Goal: Transaction & Acquisition: Purchase product/service

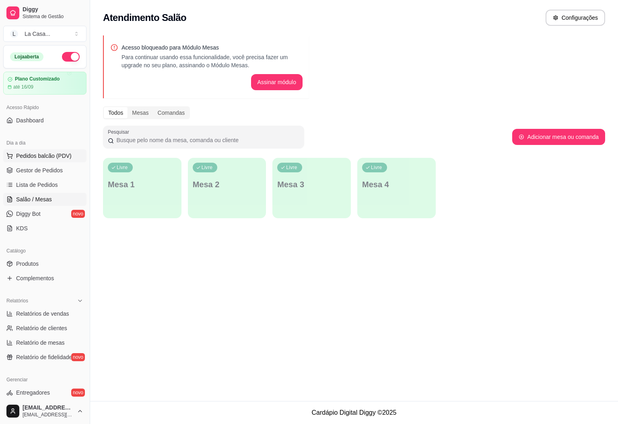
click at [39, 157] on span "Pedidos balcão (PDV)" at bounding box center [44, 156] width 56 height 8
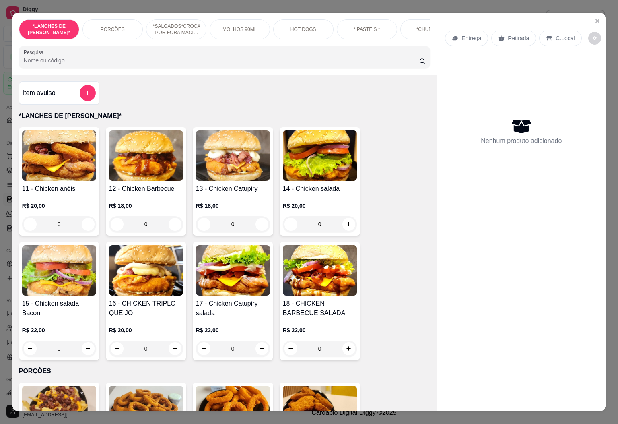
click at [420, 203] on div "Item avulso *LANCHES DE FRANGO CRISPI* 11 - Chicken anéis R$ 20,00 0 12 - Chick…" at bounding box center [224, 243] width 424 height 336
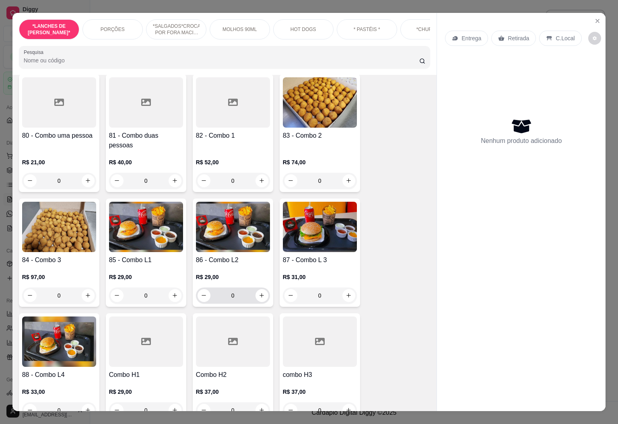
scroll to position [2233, 0]
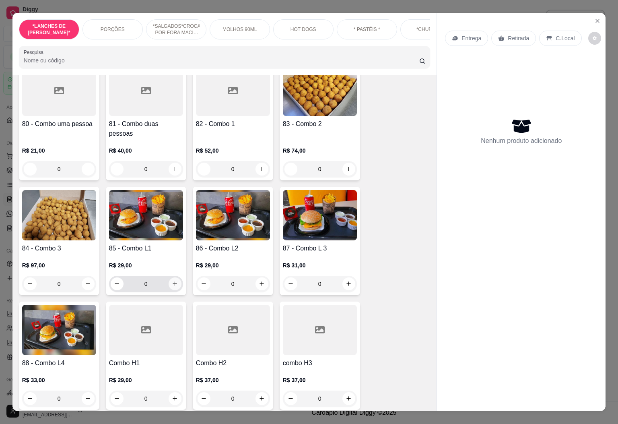
click at [172, 280] on icon "increase-product-quantity" at bounding box center [175, 283] width 6 height 6
type input "1"
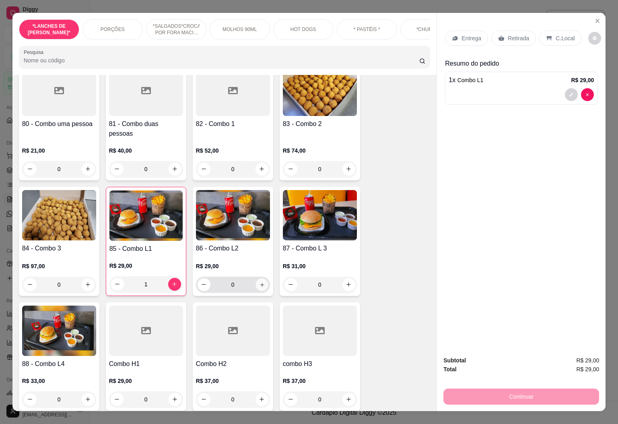
click at [261, 278] on button "increase-product-quantity" at bounding box center [261, 284] width 12 height 12
type input "1"
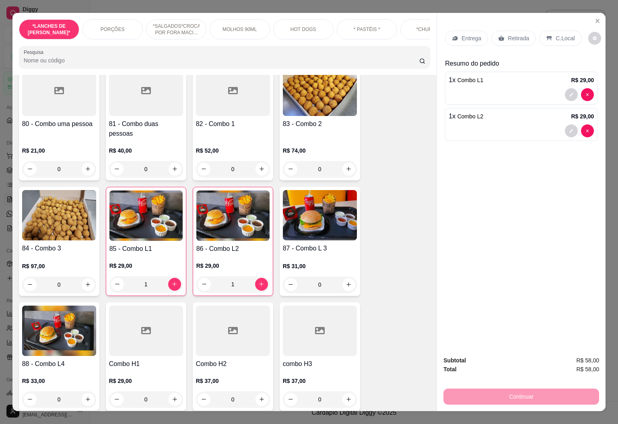
click at [78, 391] on div "0" at bounding box center [59, 399] width 74 height 16
click at [83, 391] on div "0" at bounding box center [59, 399] width 74 height 16
click at [84, 391] on div "0" at bounding box center [59, 399] width 74 height 16
click at [81, 391] on div "0" at bounding box center [59, 399] width 74 height 16
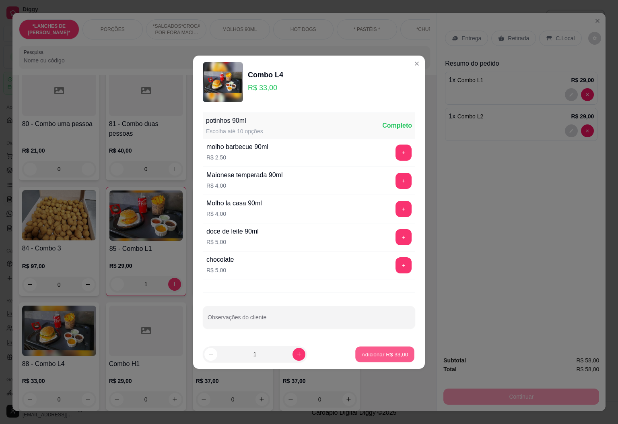
click at [373, 358] on p "Adicionar R$ 33,00" at bounding box center [385, 354] width 47 height 8
type input "1"
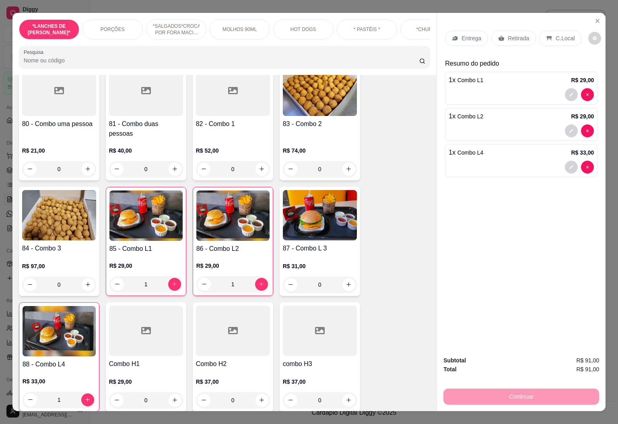
click at [559, 31] on div "C.Local" at bounding box center [560, 38] width 42 height 15
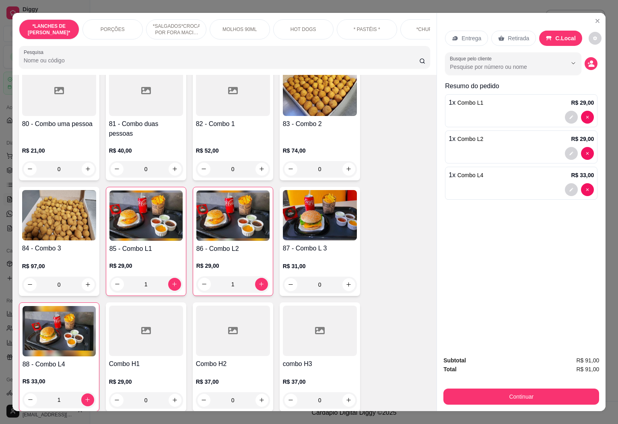
click at [525, 388] on button "Continuar" at bounding box center [521, 396] width 156 height 16
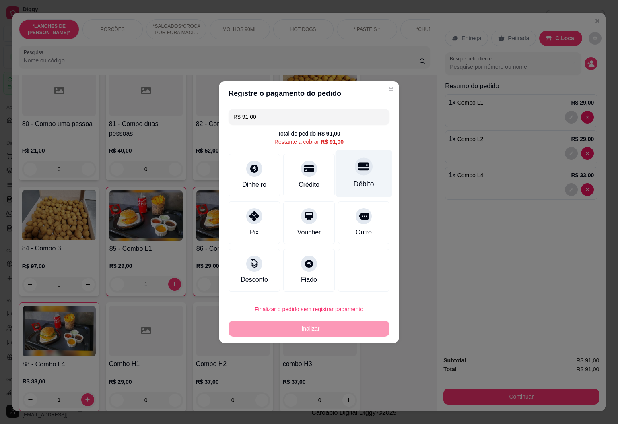
click at [366, 167] on div "Débito" at bounding box center [363, 173] width 57 height 47
type input "R$ 0,00"
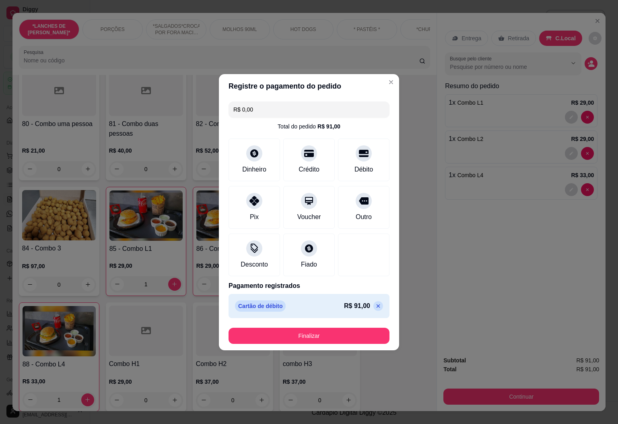
click at [343, 333] on button "Finalizar" at bounding box center [308, 335] width 161 height 16
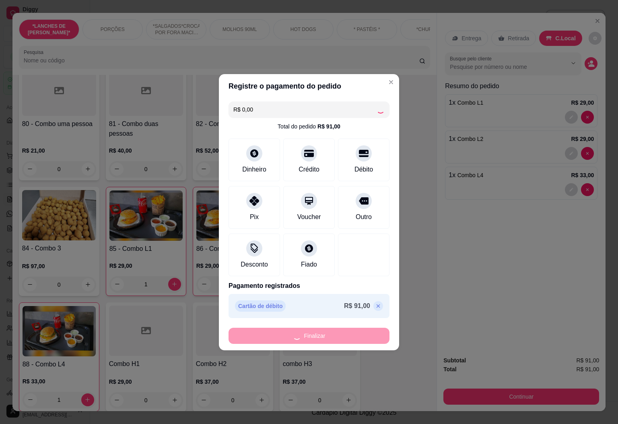
type input "0"
type input "-R$ 91,00"
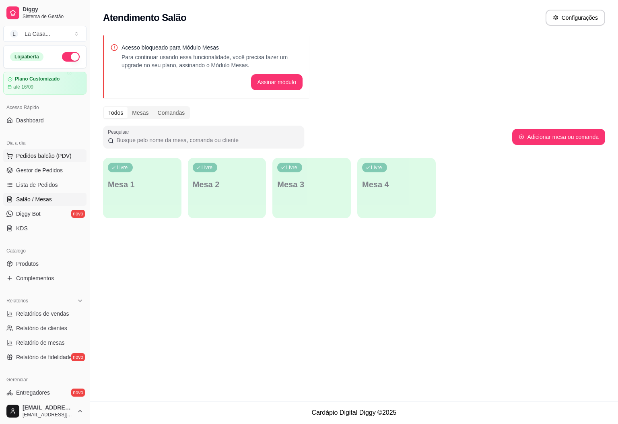
click at [55, 162] on button "Pedidos balcão (PDV)" at bounding box center [44, 155] width 83 height 13
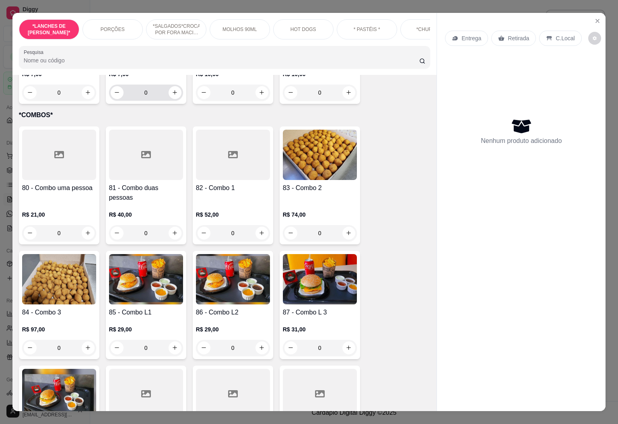
scroll to position [2172, 0]
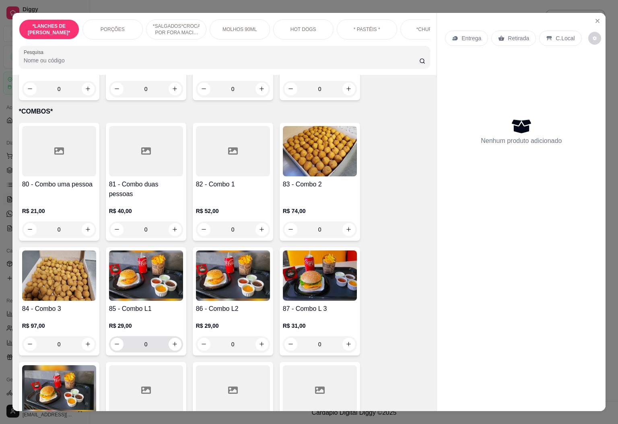
click at [173, 336] on div "0" at bounding box center [146, 344] width 71 height 16
click at [173, 341] on icon "increase-product-quantity" at bounding box center [175, 344] width 6 height 6
type input "1"
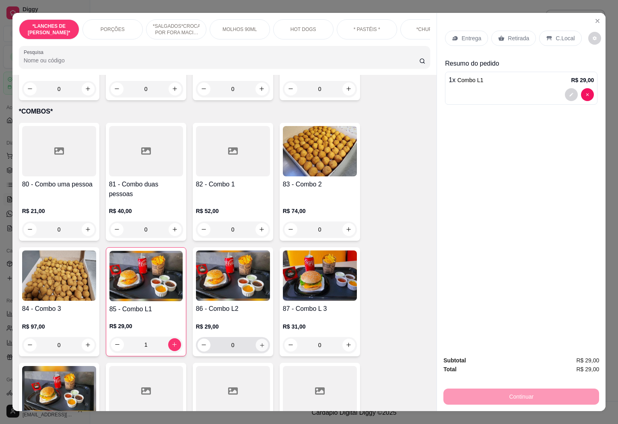
click at [259, 342] on icon "increase-product-quantity" at bounding box center [262, 345] width 6 height 6
type input "1"
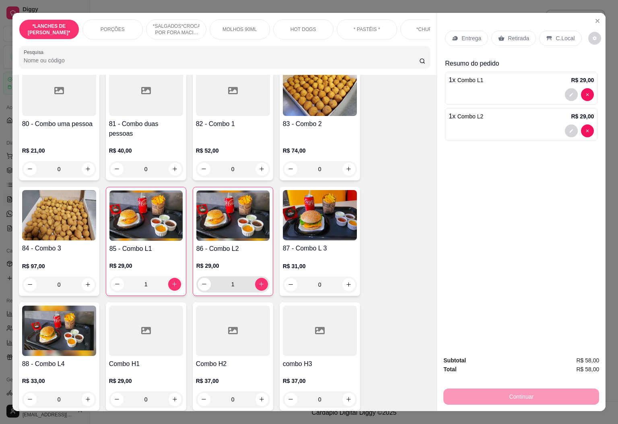
scroll to position [2293, 0]
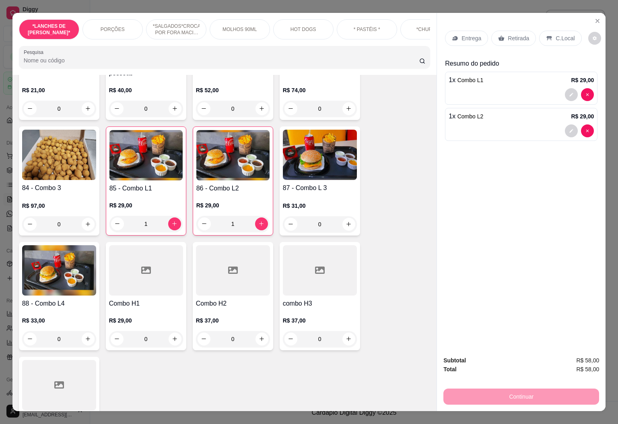
click at [85, 331] on div "0" at bounding box center [59, 339] width 74 height 16
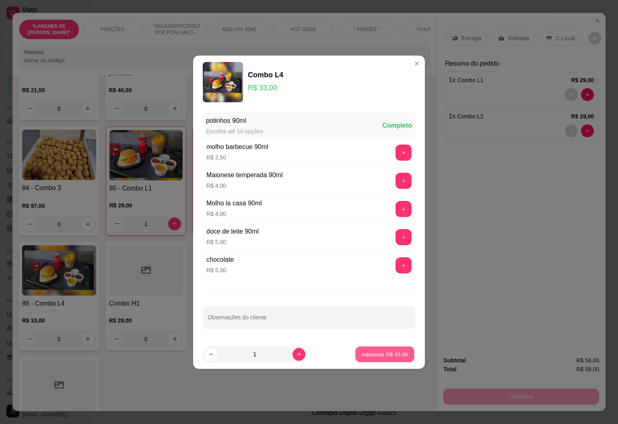
click at [362, 357] on p "Adicionar R$ 33,00" at bounding box center [385, 354] width 47 height 8
type input "1"
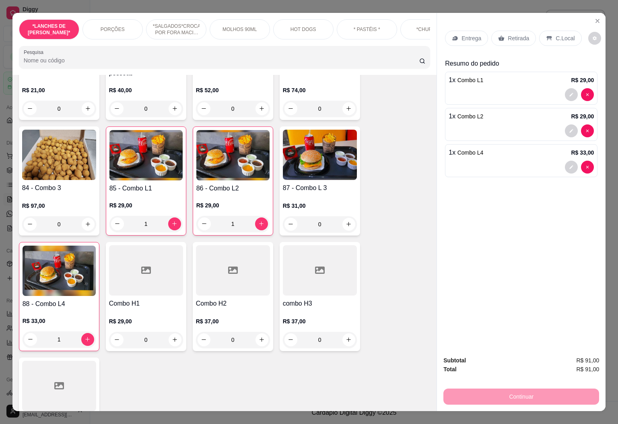
click at [556, 34] on p "C.Local" at bounding box center [565, 38] width 19 height 8
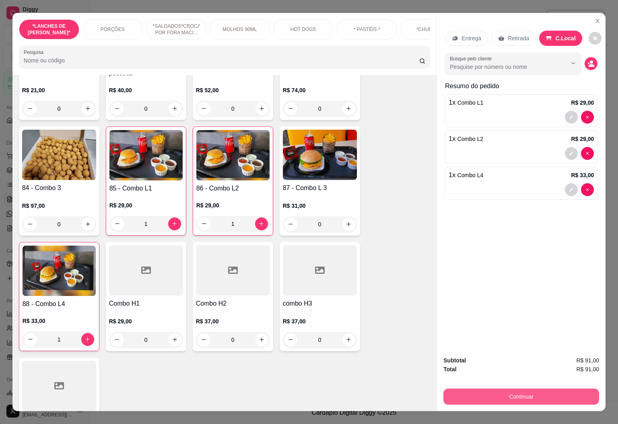
click at [522, 390] on button "Continuar" at bounding box center [521, 396] width 156 height 16
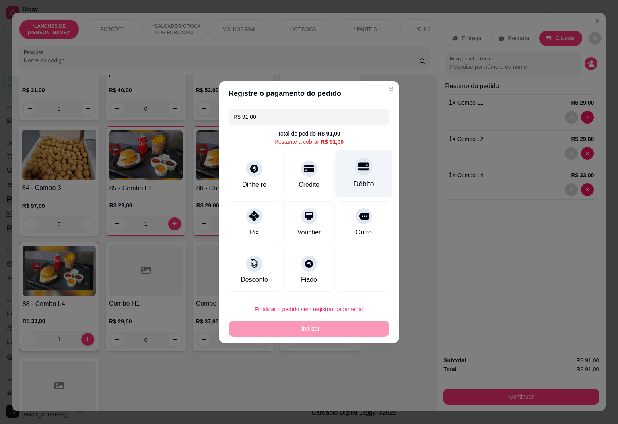
click at [354, 181] on div "Débito" at bounding box center [364, 184] width 21 height 10
type input "R$ 0,00"
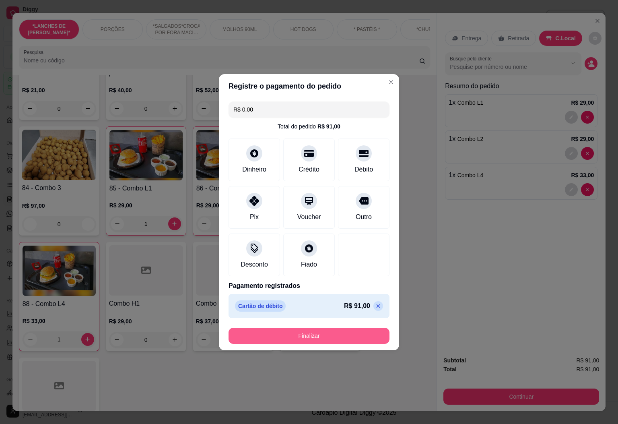
click at [330, 331] on button "Finalizar" at bounding box center [308, 335] width 161 height 16
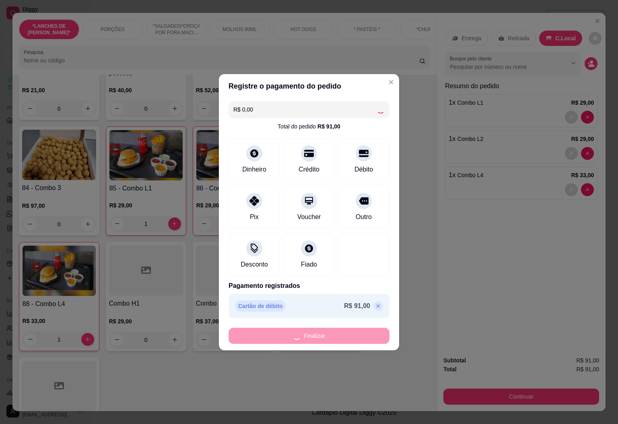
type input "0"
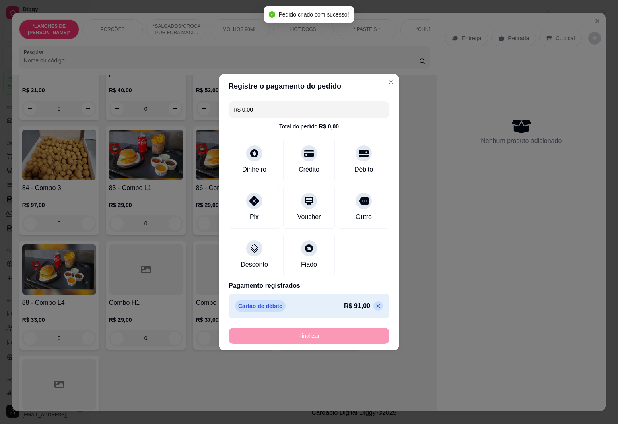
type input "-R$ 91,00"
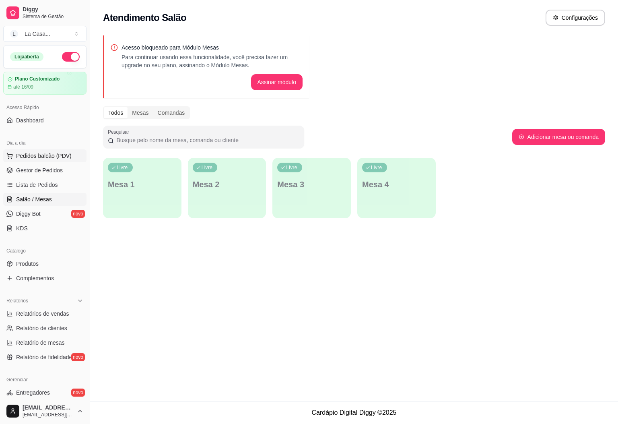
click at [28, 154] on span "Pedidos balcão (PDV)" at bounding box center [44, 156] width 56 height 8
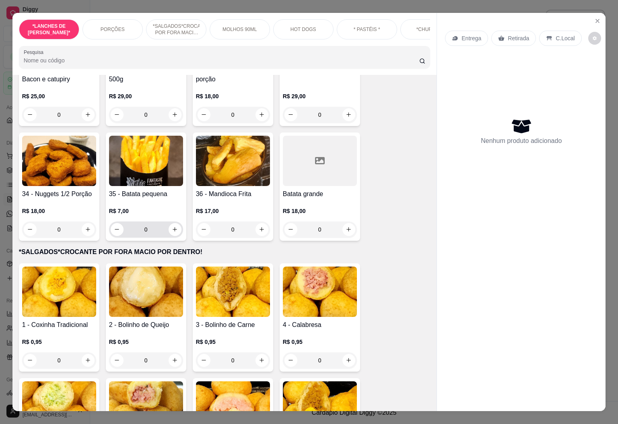
scroll to position [422, 0]
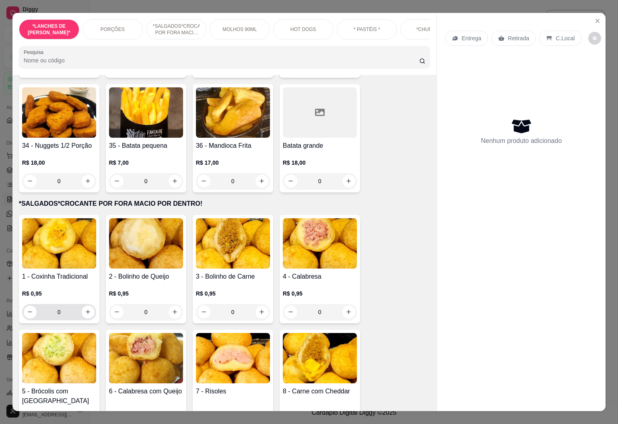
click at [68, 314] on input "0" at bounding box center [59, 312] width 45 height 16
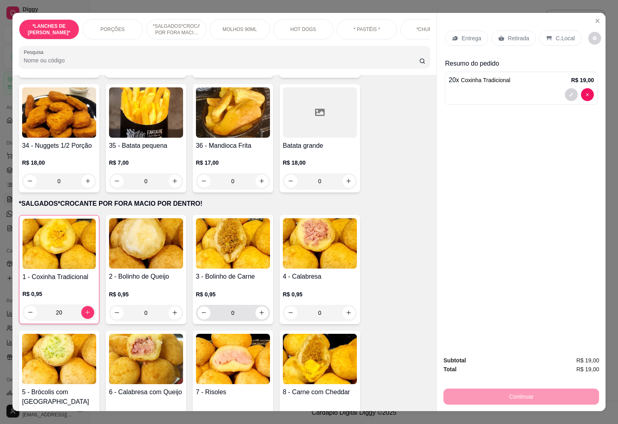
type input "20"
click at [240, 312] on input "0" at bounding box center [232, 313] width 45 height 16
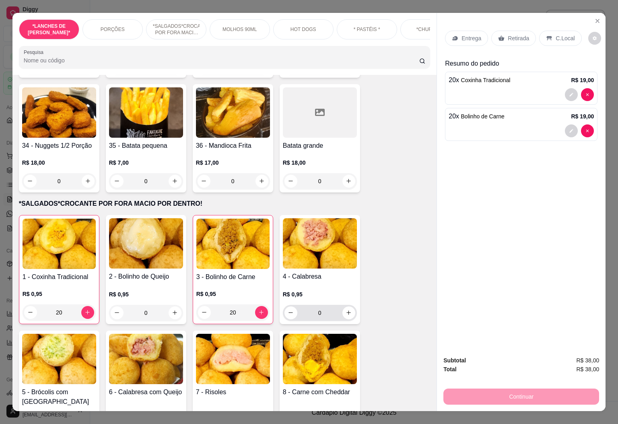
type input "20"
click at [326, 318] on input "0" at bounding box center [319, 313] width 45 height 16
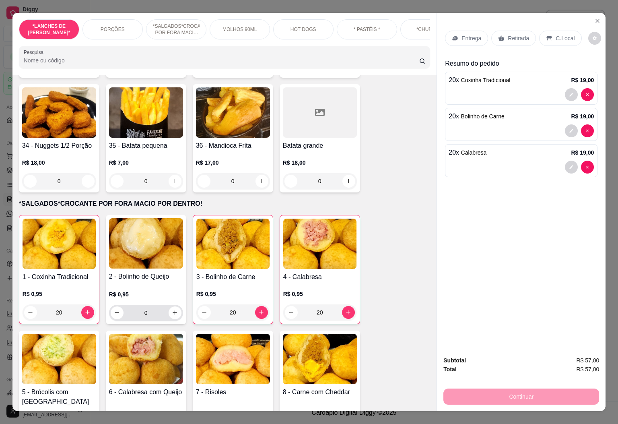
type input "20"
click at [155, 316] on input "0" at bounding box center [145, 313] width 45 height 16
type input "20"
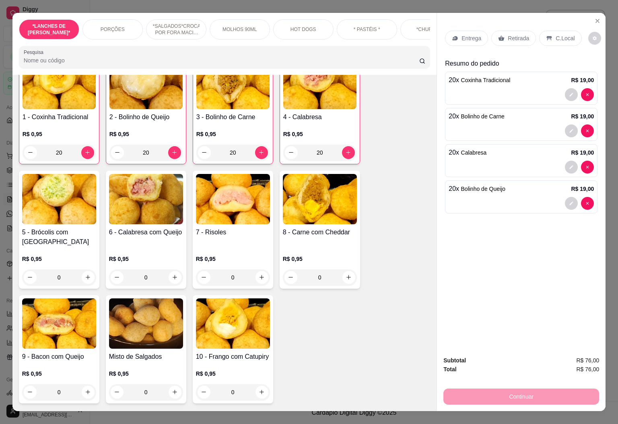
scroll to position [603, 0]
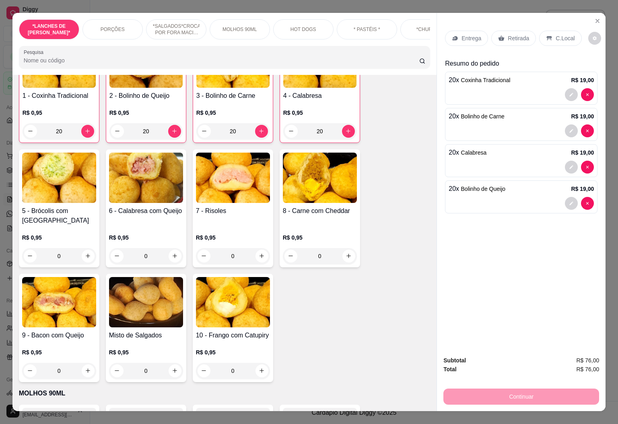
click at [238, 241] on div "R$ 0,95 0" at bounding box center [233, 248] width 74 height 31
click at [239, 248] on input "0" at bounding box center [232, 256] width 45 height 16
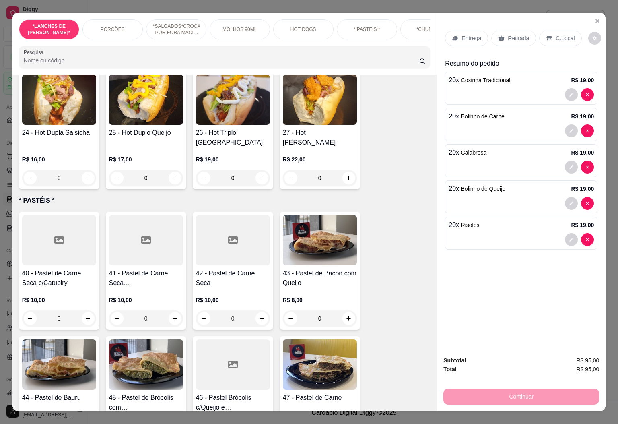
scroll to position [1328, 0]
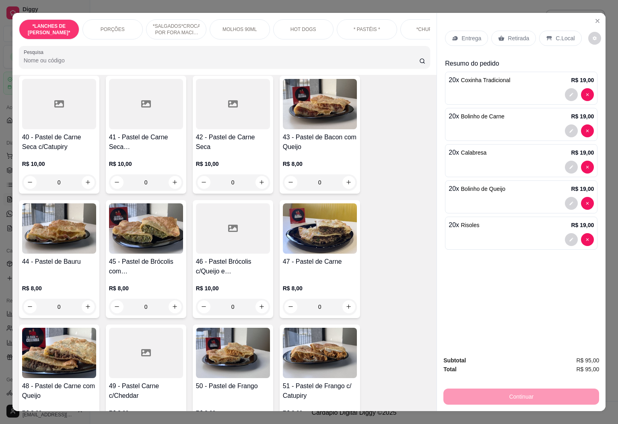
type input "20"
click at [513, 34] on p "Retirada" at bounding box center [518, 38] width 21 height 8
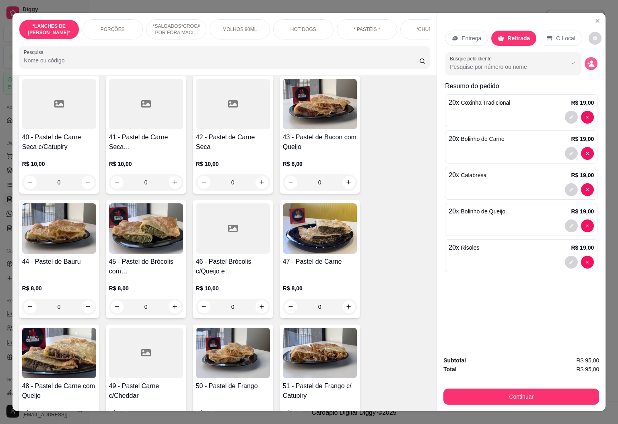
click at [585, 63] on button "decrease-product-quantity" at bounding box center [591, 63] width 13 height 13
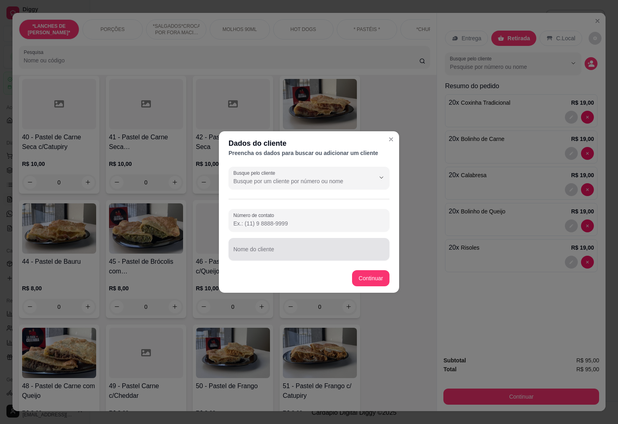
click at [307, 243] on div at bounding box center [308, 249] width 151 height 16
type input "[PERSON_NAME]"
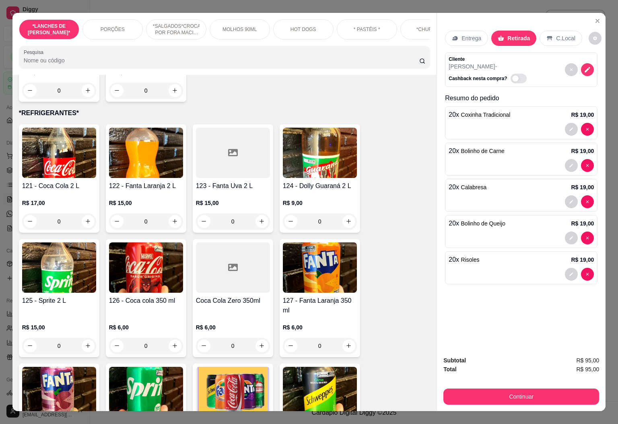
scroll to position [3327, 0]
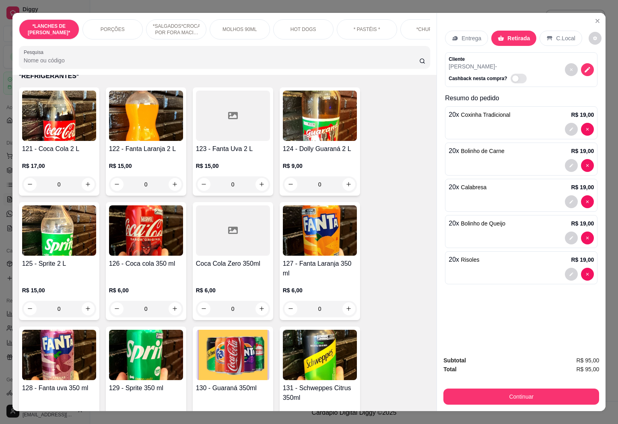
click at [82, 176] on div "0" at bounding box center [59, 184] width 74 height 16
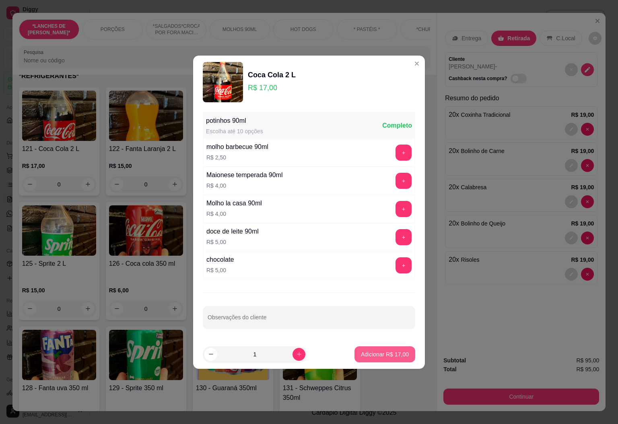
click at [389, 359] on button "Adicionar R$ 17,00" at bounding box center [384, 354] width 61 height 16
type input "1"
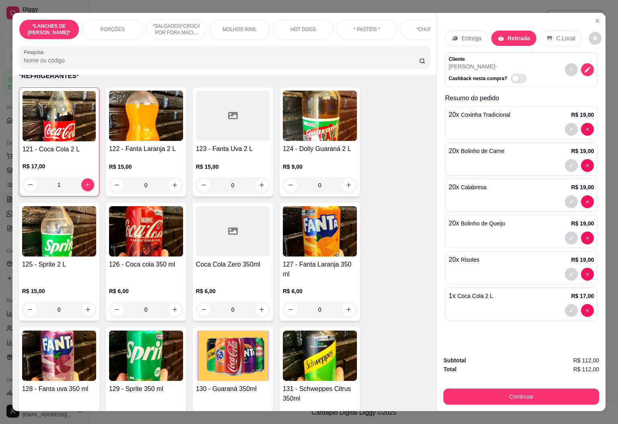
scroll to position [3328, 0]
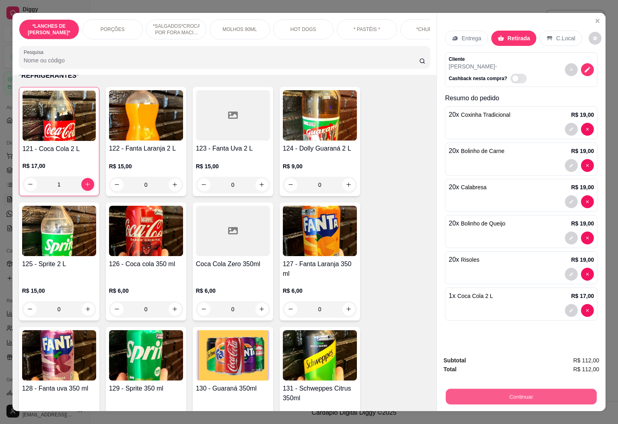
click at [558, 391] on button "Continuar" at bounding box center [521, 397] width 151 height 16
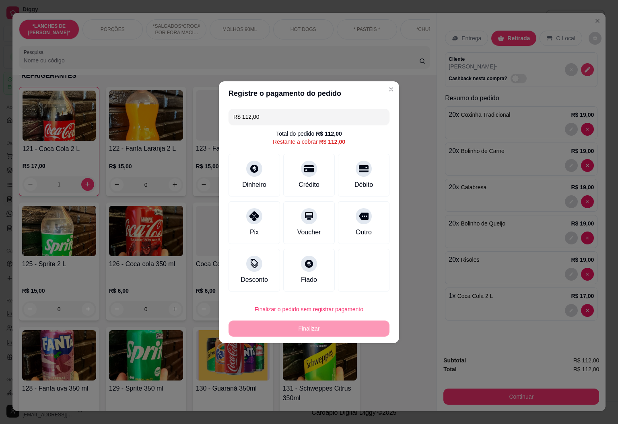
click at [354, 182] on div "Débito" at bounding box center [363, 185] width 19 height 10
type input "R$ 0,00"
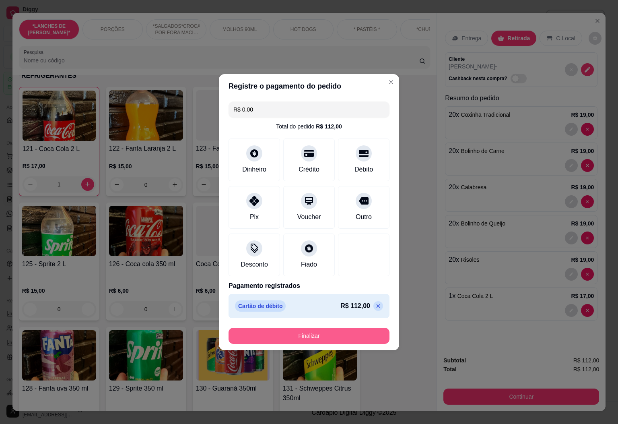
click at [322, 336] on button "Finalizar" at bounding box center [308, 335] width 161 height 16
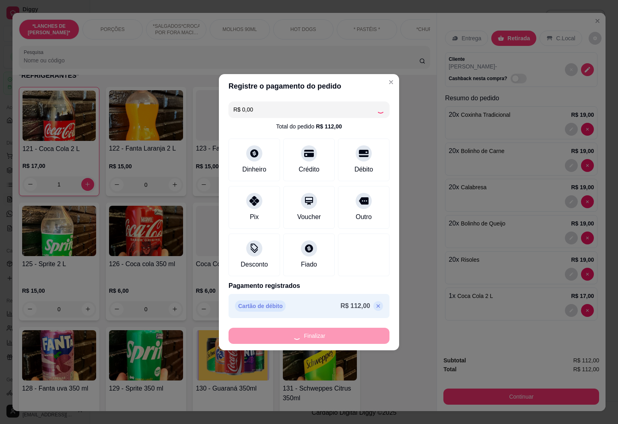
type input "0"
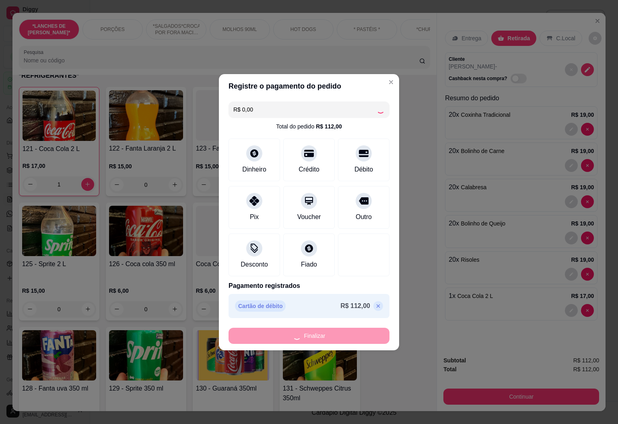
type input "0"
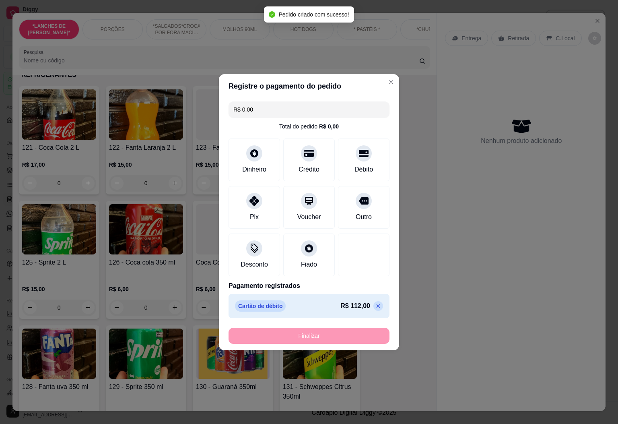
type input "-R$ 112,00"
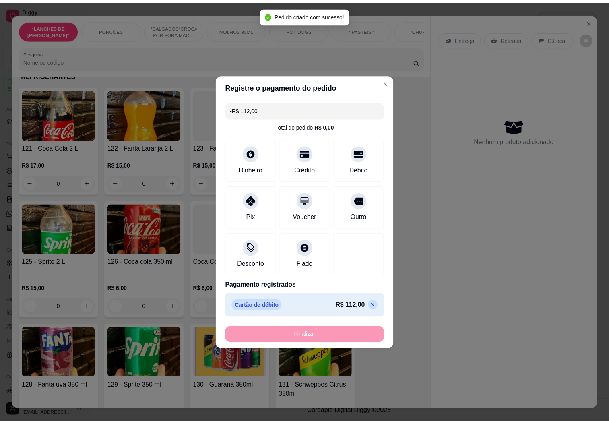
scroll to position [3325, 0]
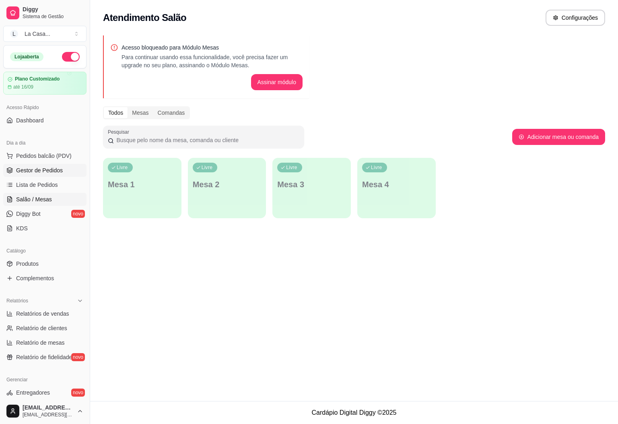
click at [37, 164] on link "Gestor de Pedidos" at bounding box center [44, 170] width 83 height 13
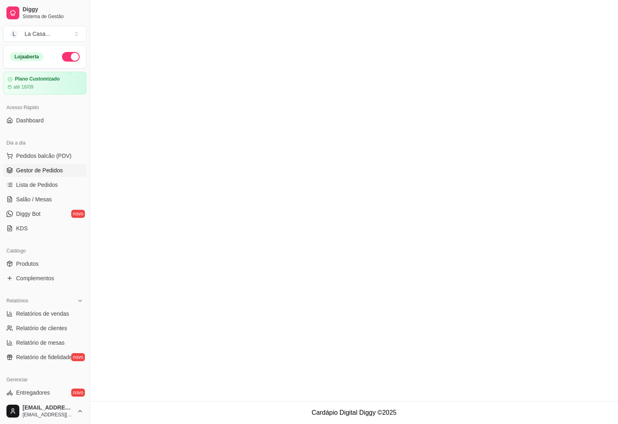
click at [38, 164] on link "Gestor de Pedidos" at bounding box center [44, 170] width 83 height 13
click at [54, 162] on button "Pedidos balcão (PDV)" at bounding box center [44, 155] width 83 height 13
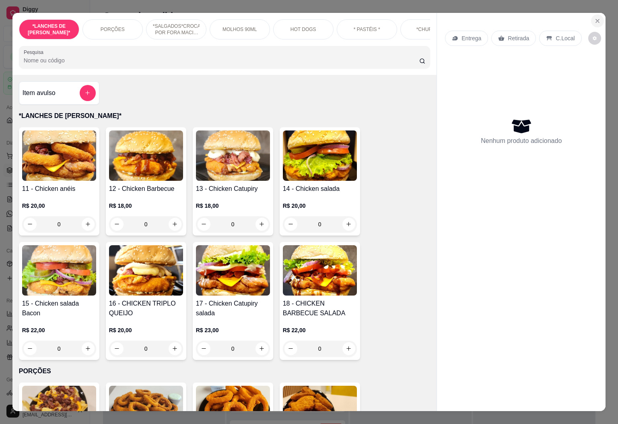
click at [594, 19] on icon "Close" at bounding box center [597, 21] width 6 height 6
